Goal: Task Accomplishment & Management: Manage account settings

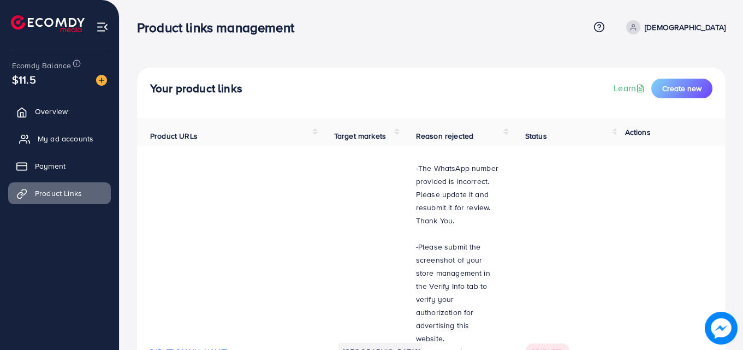
click at [62, 129] on link "My ad accounts" at bounding box center [59, 139] width 103 height 22
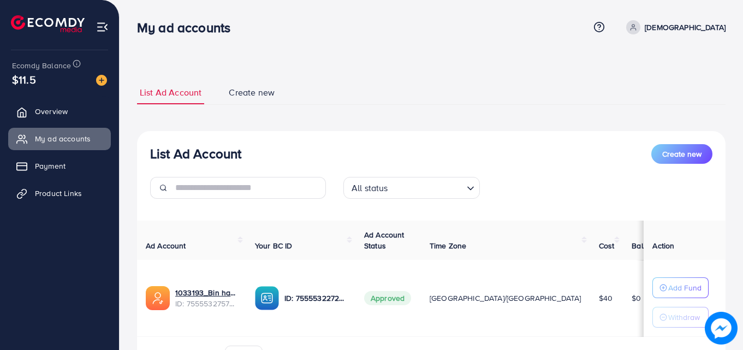
click at [722, 22] on p "[DEMOGRAPHIC_DATA]" at bounding box center [684, 27] width 81 height 13
click at [668, 95] on span "Log out" at bounding box center [659, 89] width 29 height 13
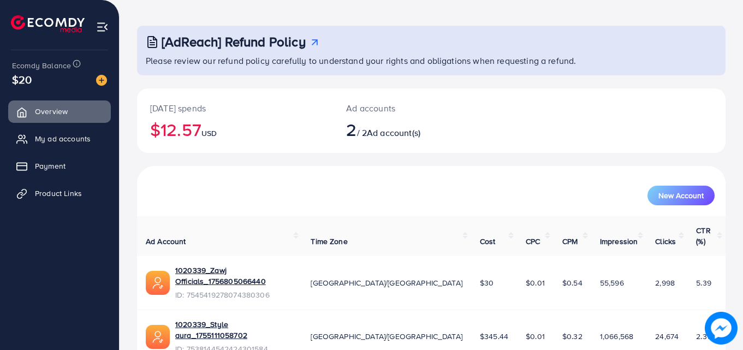
scroll to position [69, 0]
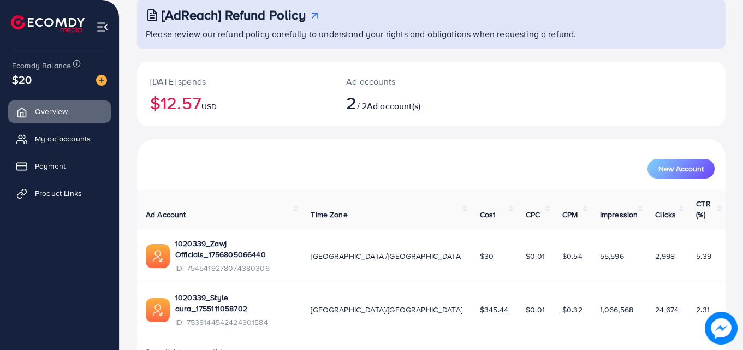
click at [118, 140] on li "My ad accounts" at bounding box center [59, 139] width 119 height 22
click at [103, 132] on link "My ad accounts" at bounding box center [59, 139] width 103 height 22
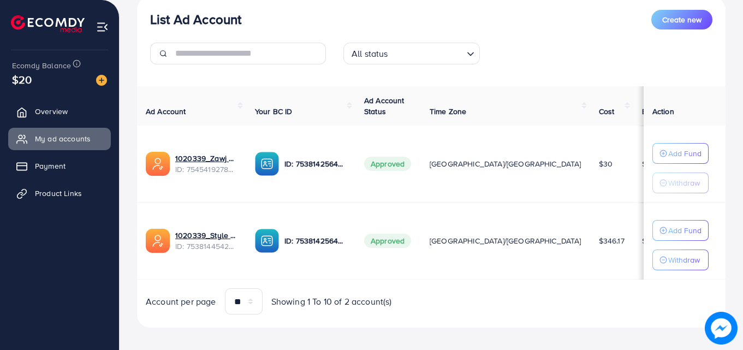
scroll to position [135, 0]
